Goal: Task Accomplishment & Management: Use online tool/utility

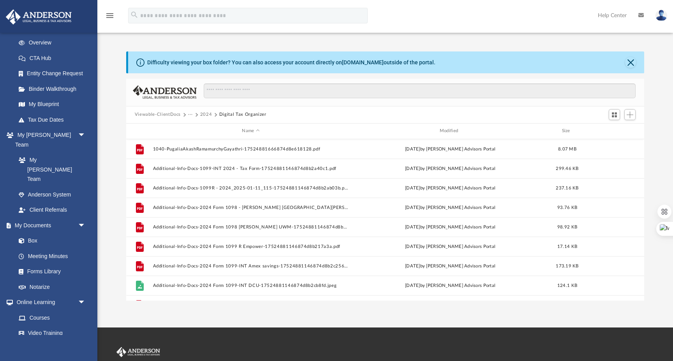
click at [203, 114] on button "2024" at bounding box center [206, 114] width 12 height 7
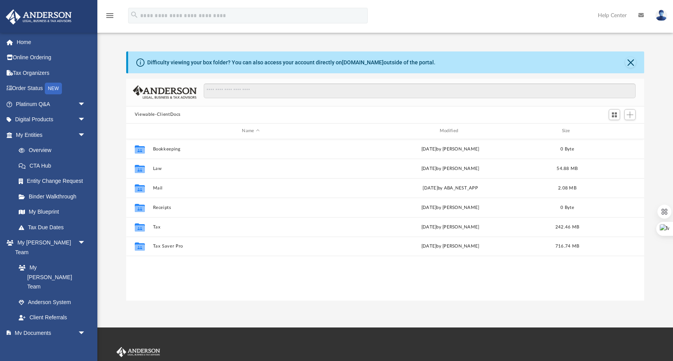
scroll to position [177, 518]
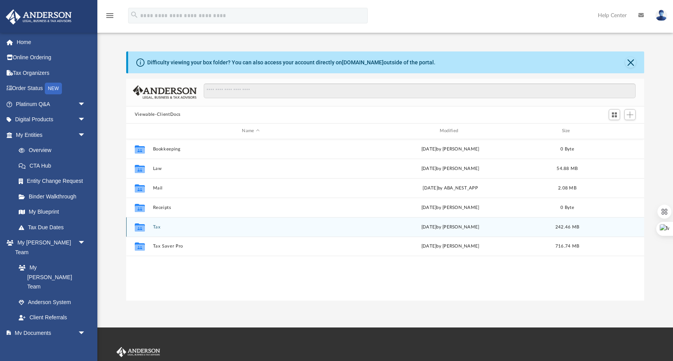
click at [159, 227] on button "Tax" at bounding box center [251, 226] width 196 height 5
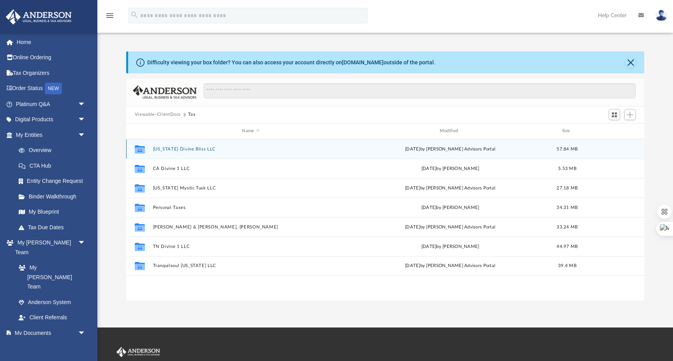
click at [181, 149] on button "[US_STATE] Divine Bliss LLC" at bounding box center [251, 148] width 196 height 5
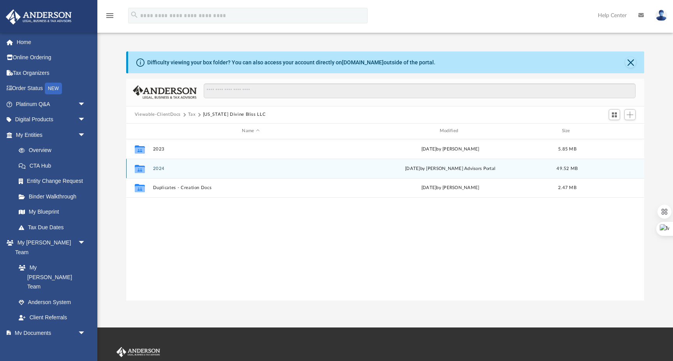
click at [161, 169] on button "2024" at bounding box center [251, 168] width 196 height 5
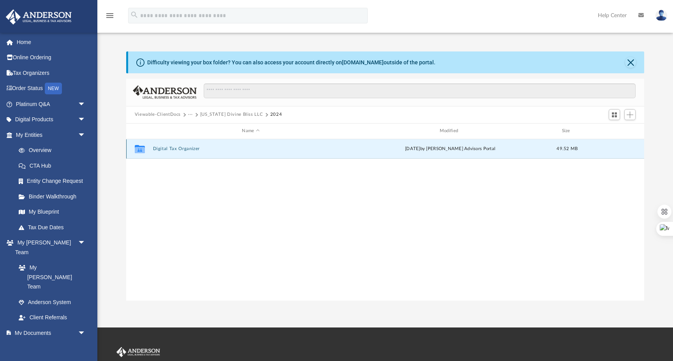
click at [189, 148] on button "Digital Tax Organizer" at bounding box center [251, 148] width 196 height 5
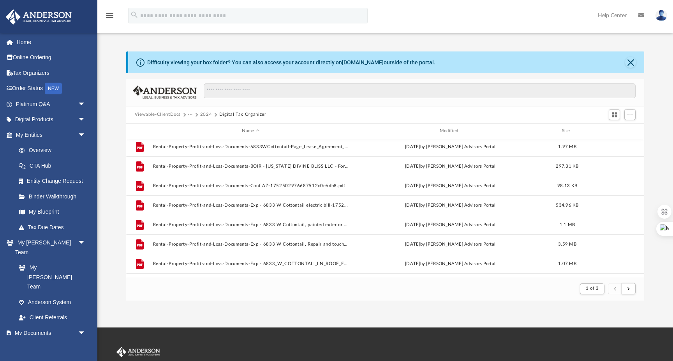
scroll to position [836, 0]
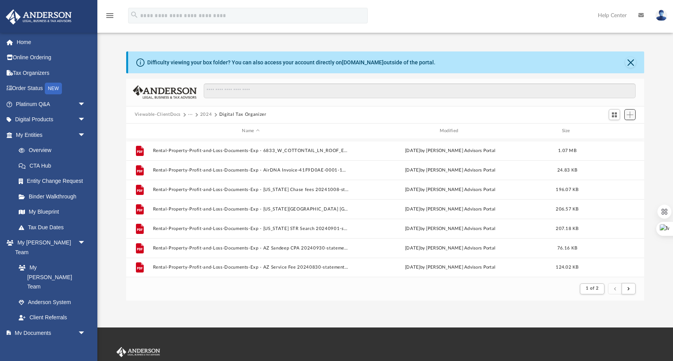
click at [631, 115] on span "Add" at bounding box center [630, 114] width 7 height 7
click at [622, 128] on li "Upload" at bounding box center [618, 130] width 25 height 8
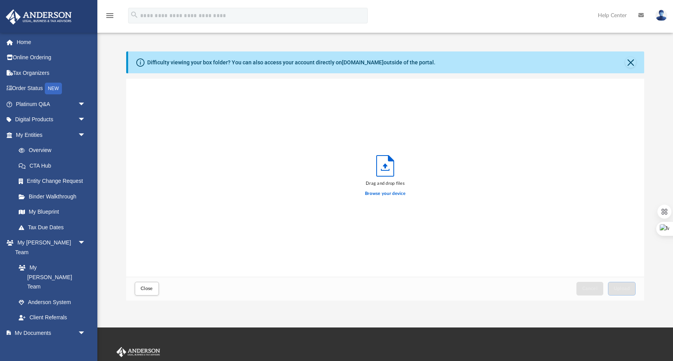
scroll to position [197, 518]
click at [395, 192] on label "Browse your device" at bounding box center [385, 193] width 41 height 7
click at [0, 0] on input "Browse your device" at bounding box center [0, 0] width 0 height 0
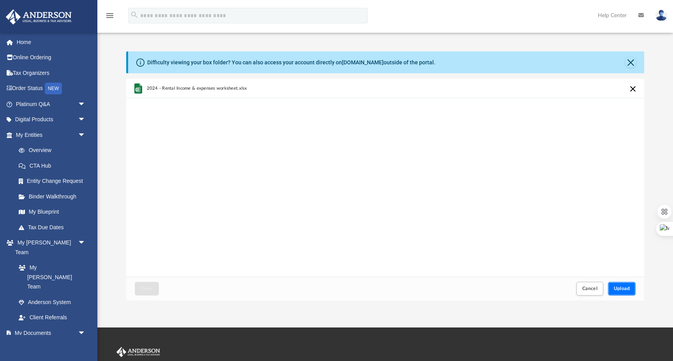
click at [623, 291] on span "Upload" at bounding box center [622, 288] width 16 height 5
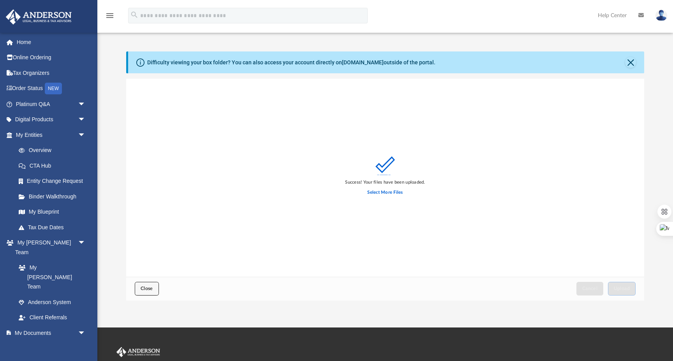
click at [142, 290] on span "Close" at bounding box center [147, 288] width 12 height 5
